Goal: Information Seeking & Learning: Check status

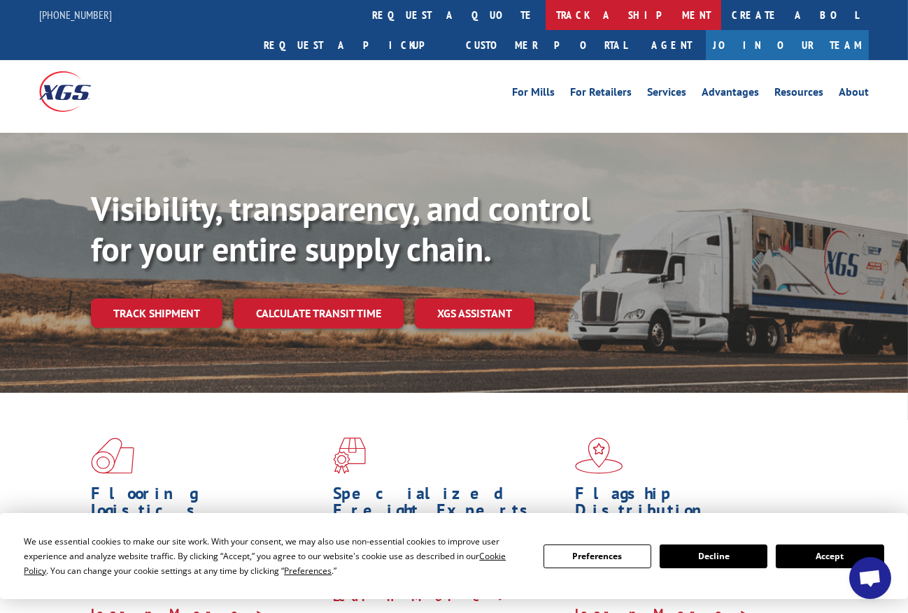
click at [545, 13] on link "track a shipment" at bounding box center [633, 15] width 176 height 30
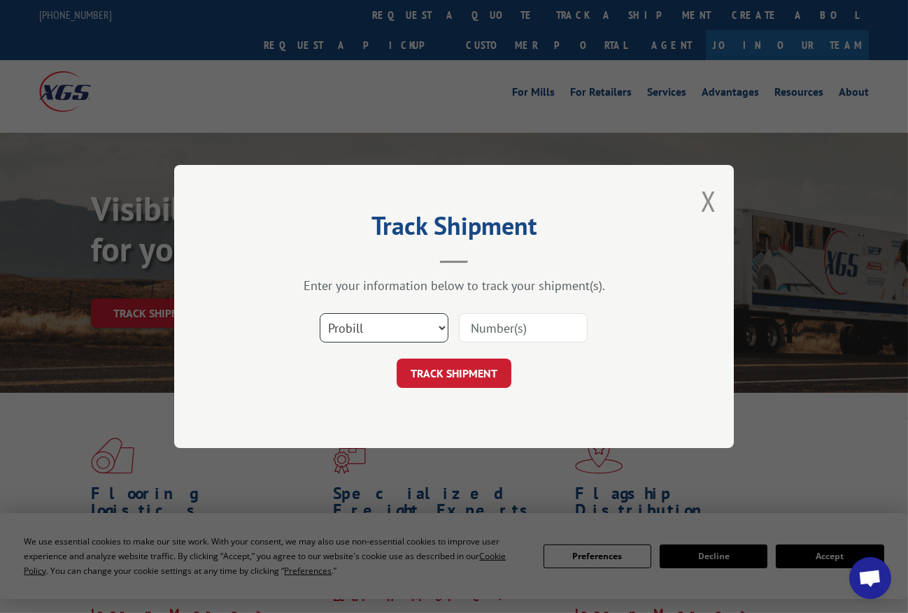
click at [392, 338] on select "Select category... Probill BOL PO" at bounding box center [384, 327] width 129 height 29
select select "bol"
click at [320, 313] on select "Select category... Probill BOL PO" at bounding box center [384, 327] width 129 height 29
click at [482, 336] on input at bounding box center [523, 327] width 129 height 29
paste input "3399138"
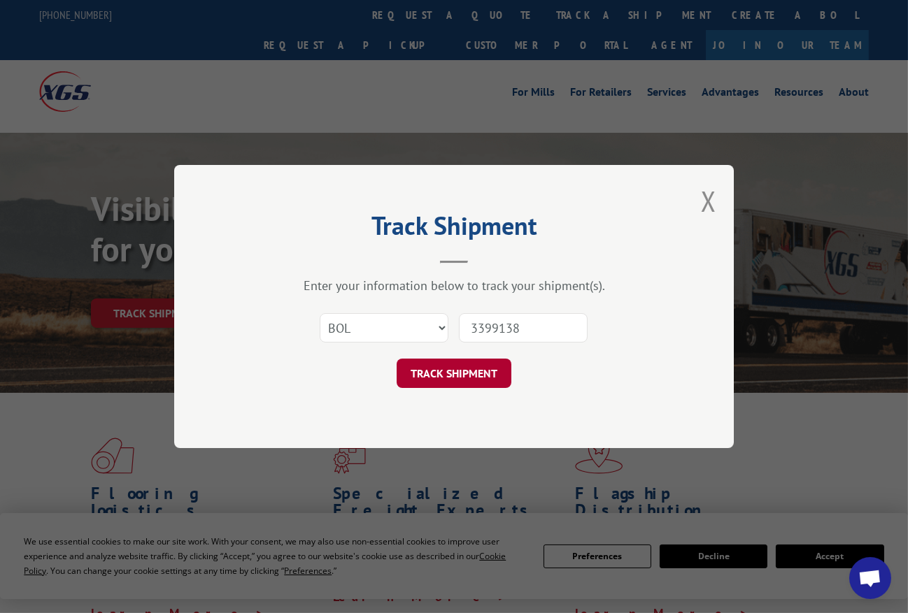
type input "3399138"
click at [447, 379] on button "TRACK SHIPMENT" at bounding box center [453, 373] width 115 height 29
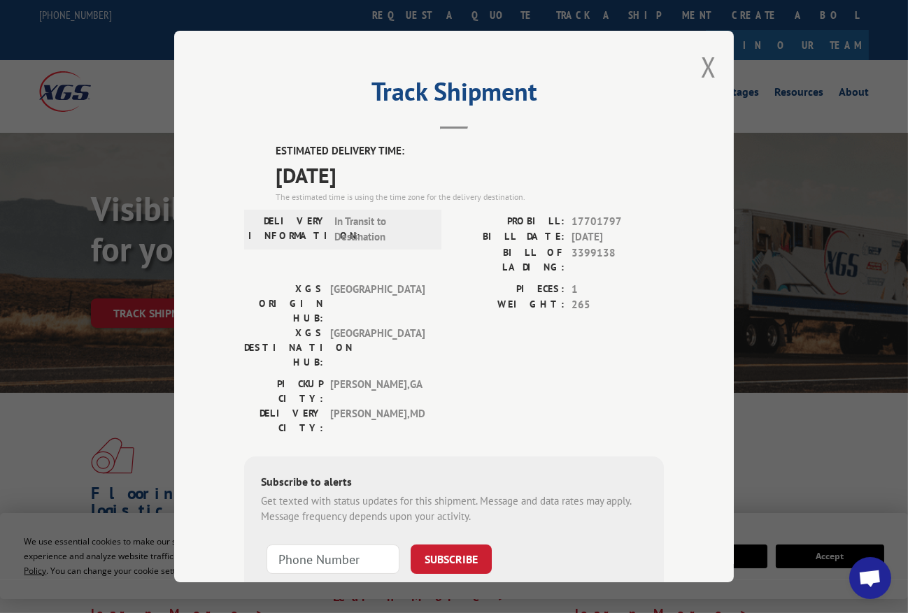
click at [61, 369] on div "Track Shipment ESTIMATED DELIVERY TIME: [DATE] The estimated time is using the …" at bounding box center [454, 306] width 908 height 613
click at [706, 59] on button "Close modal" at bounding box center [708, 66] width 15 height 37
